Goal: Information Seeking & Learning: Check status

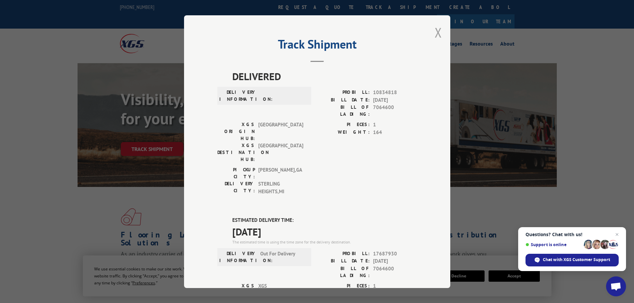
click at [436, 28] on button "Close modal" at bounding box center [438, 33] width 7 height 18
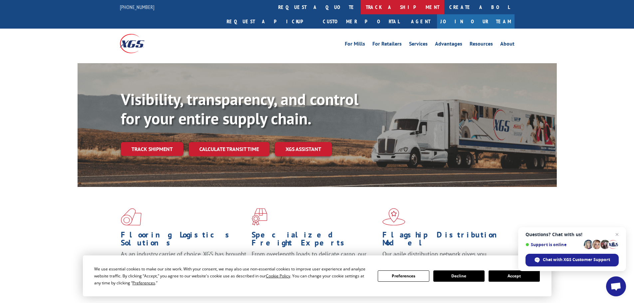
click at [361, 7] on link "track a shipment" at bounding box center [403, 7] width 84 height 14
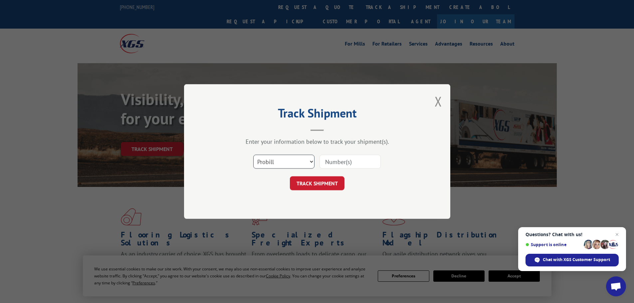
drag, startPoint x: 276, startPoint y: 160, endPoint x: 271, endPoint y: 161, distance: 5.2
click at [267, 162] on select "Select category... Probill BOL PO" at bounding box center [283, 162] width 61 height 14
select select "bol"
click at [253, 155] on select "Select category... Probill BOL PO" at bounding box center [283, 162] width 61 height 14
click at [329, 161] on input at bounding box center [350, 162] width 61 height 14
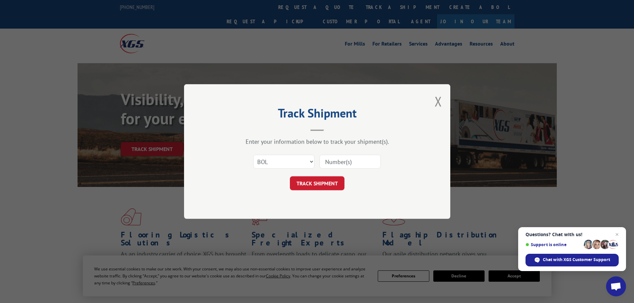
paste input "5549065"
type input "5549065"
click at [317, 182] on button "TRACK SHIPMENT" at bounding box center [317, 183] width 55 height 14
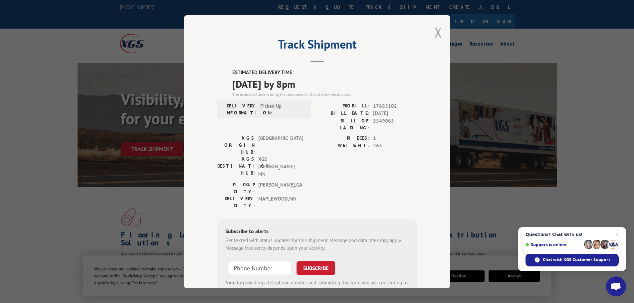
click at [436, 32] on button "Close modal" at bounding box center [438, 33] width 7 height 18
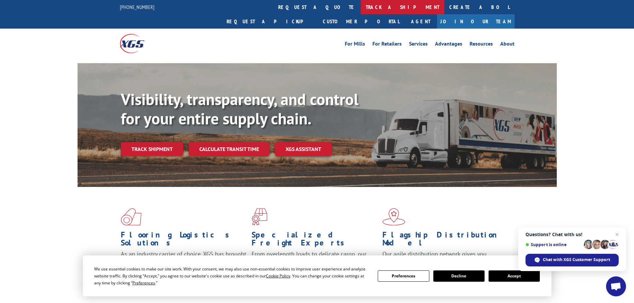
click at [361, 5] on link "track a shipment" at bounding box center [403, 7] width 84 height 14
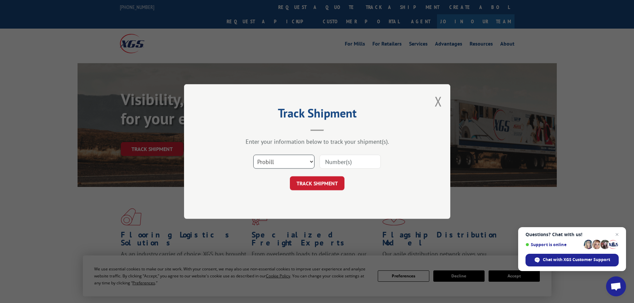
click at [277, 159] on select "Select category... Probill BOL PO" at bounding box center [283, 162] width 61 height 14
select select "bol"
click at [253, 155] on select "Select category... Probill BOL PO" at bounding box center [283, 162] width 61 height 14
click at [328, 161] on input at bounding box center [350, 162] width 61 height 14
paste input "5530961"
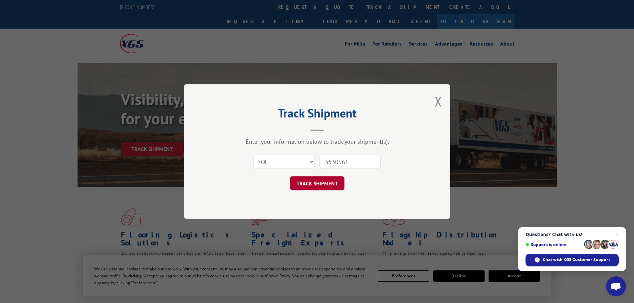
type input "5530961"
click at [335, 185] on button "TRACK SHIPMENT" at bounding box center [317, 183] width 55 height 14
